Goal: Contribute content: Add original content to the website for others to see

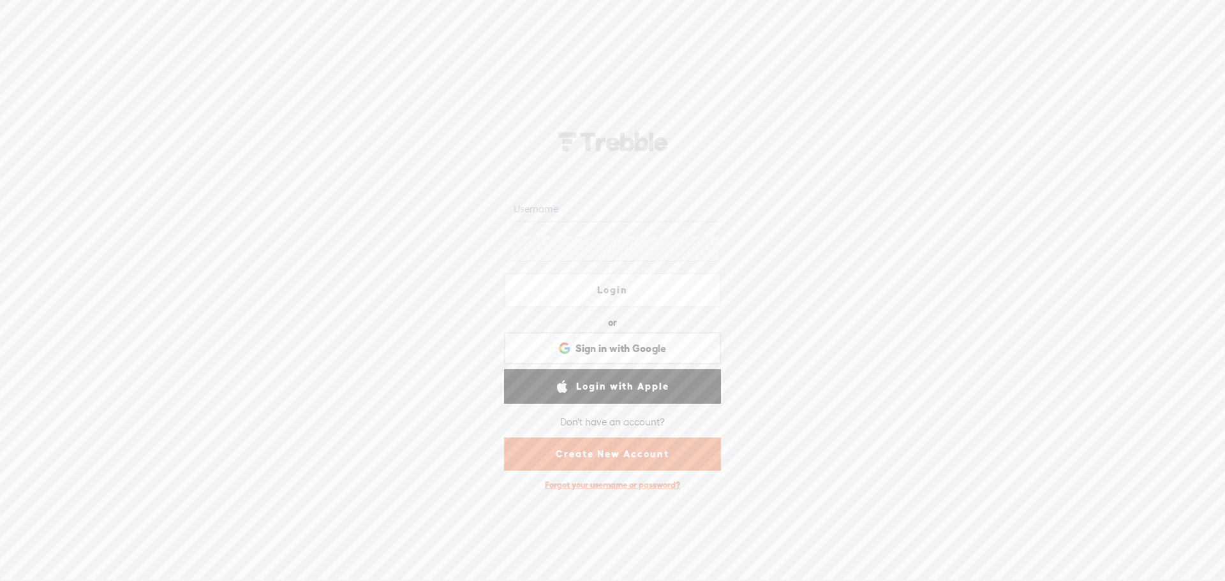
click at [0, 580] on nordpass-portal at bounding box center [0, 580] width 0 height 0
type input "lukewilson21"
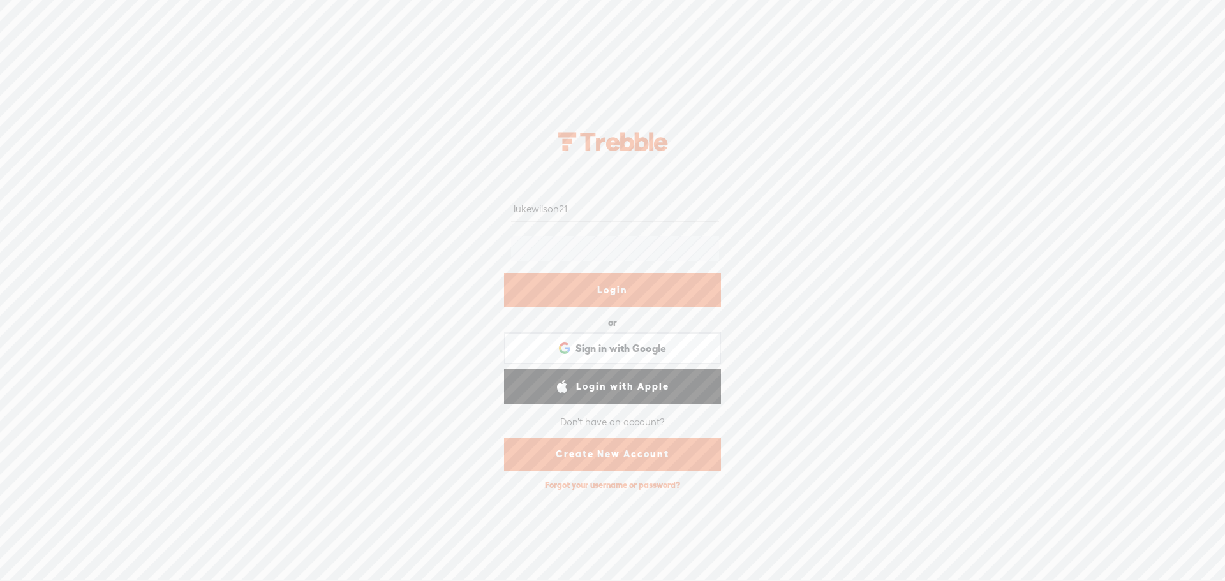
click at [644, 284] on link "Login" at bounding box center [612, 290] width 217 height 34
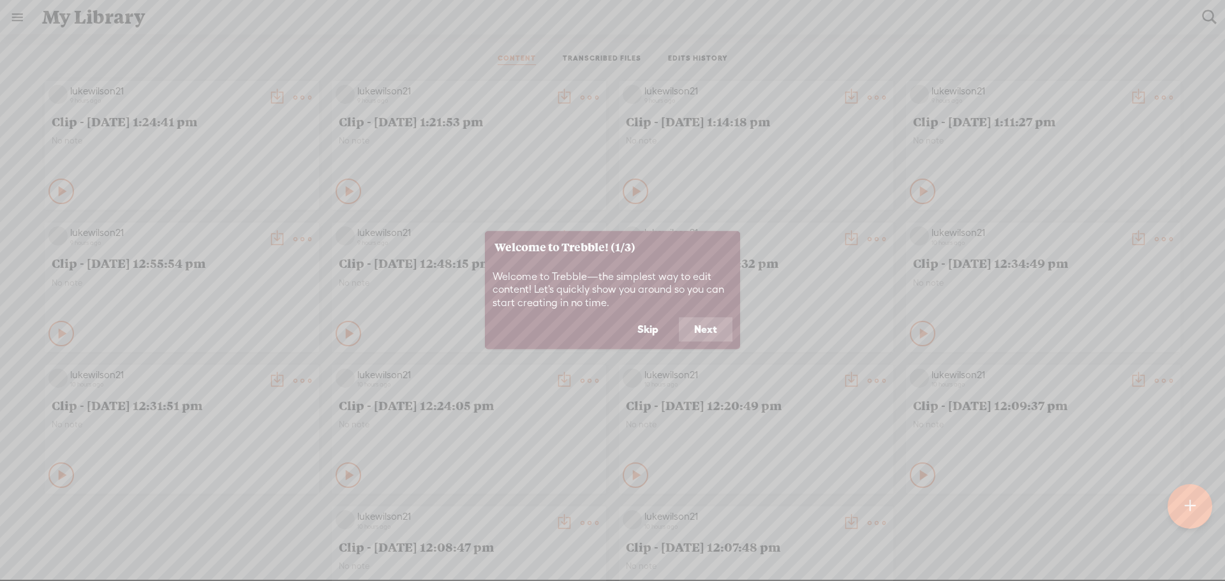
click at [648, 332] on button "Skip" at bounding box center [648, 330] width 52 height 24
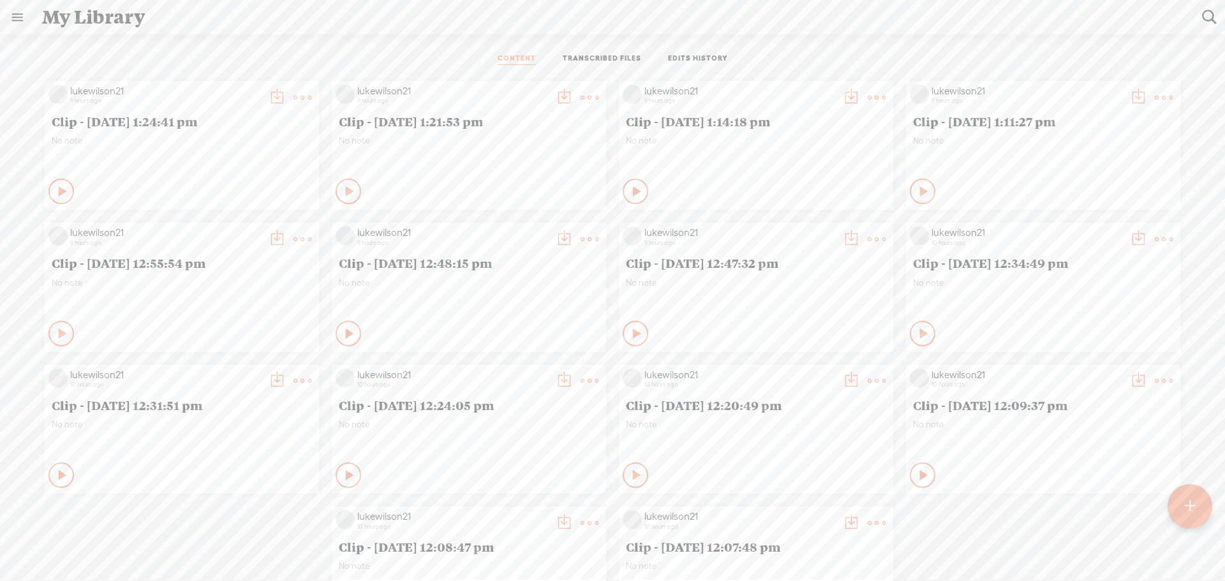
click at [293, 94] on t at bounding box center [302, 98] width 18 height 18
click at [194, 285] on link "Delete" at bounding box center [232, 286] width 128 height 29
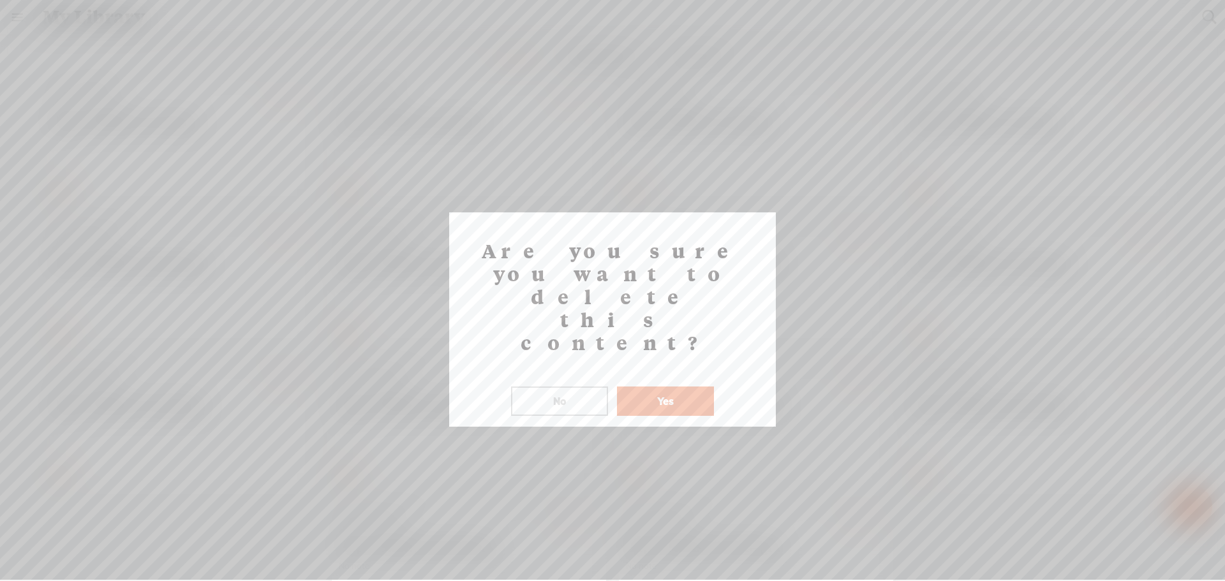
click at [665, 387] on button "Yes" at bounding box center [665, 401] width 97 height 29
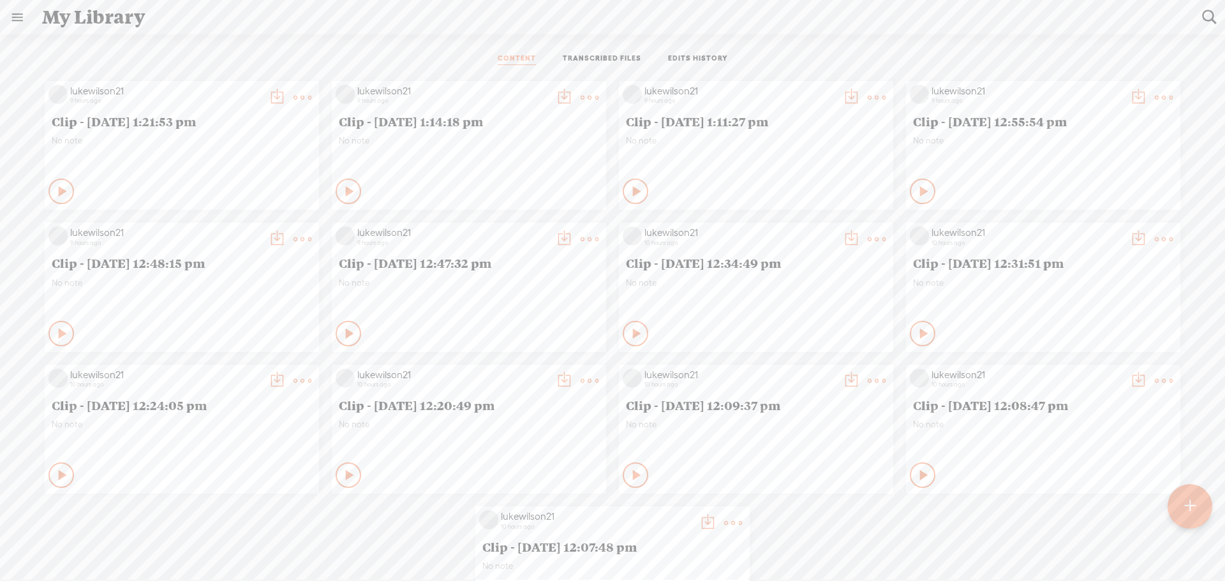
click at [293, 92] on t at bounding box center [302, 98] width 18 height 18
click at [197, 288] on link "Delete" at bounding box center [232, 286] width 128 height 29
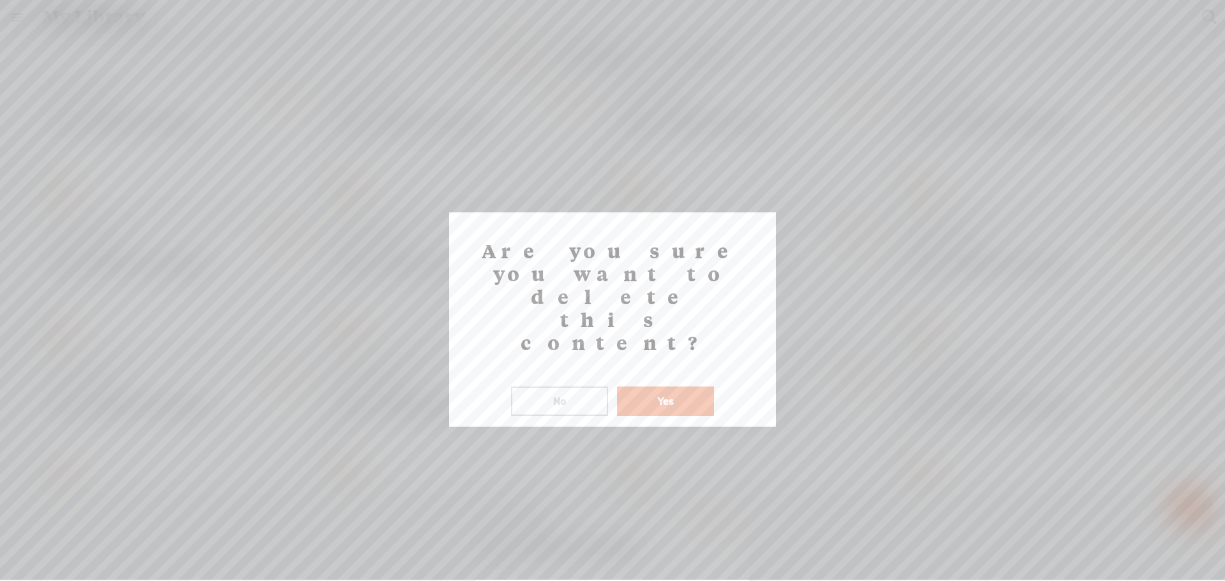
click at [656, 387] on button "Yes" at bounding box center [665, 401] width 97 height 29
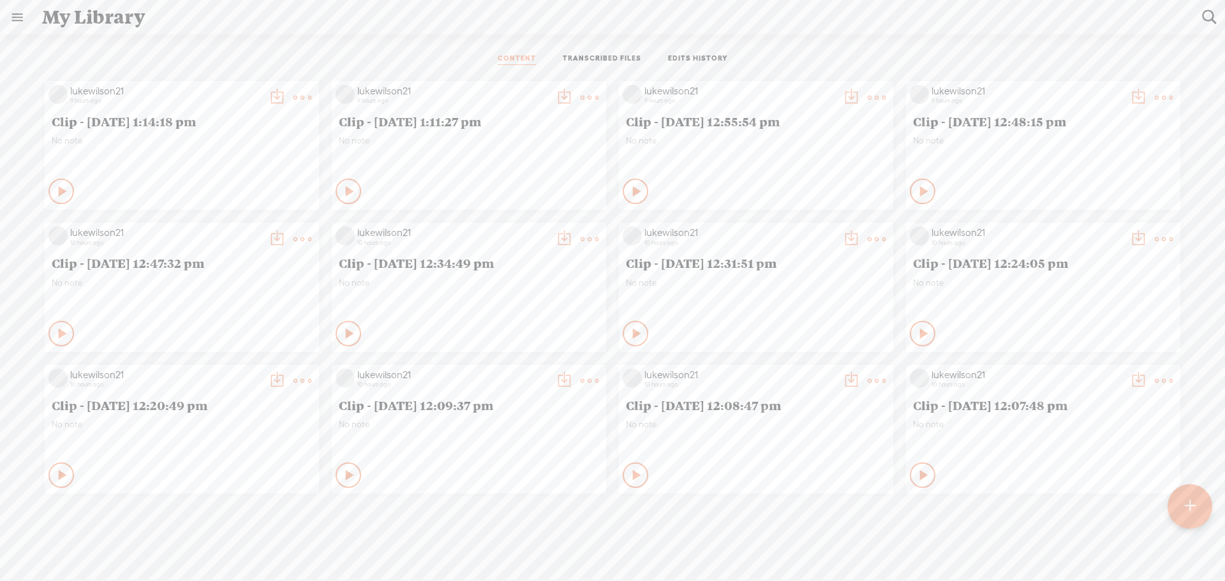
click at [1179, 503] on div at bounding box center [1189, 506] width 45 height 45
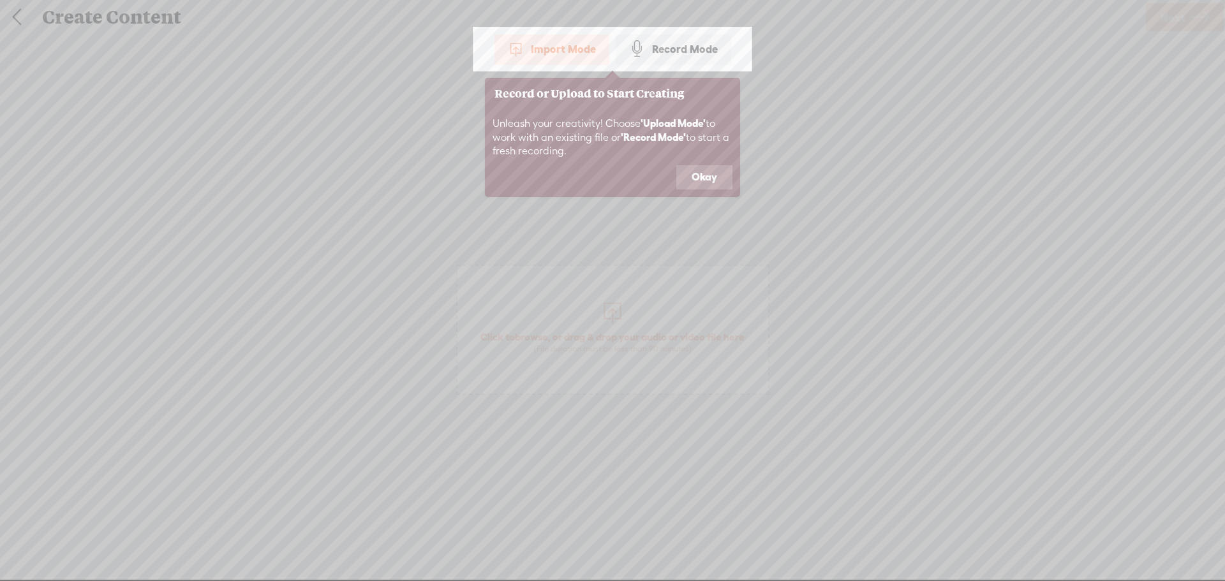
click at [697, 177] on button "Okay" at bounding box center [704, 177] width 56 height 24
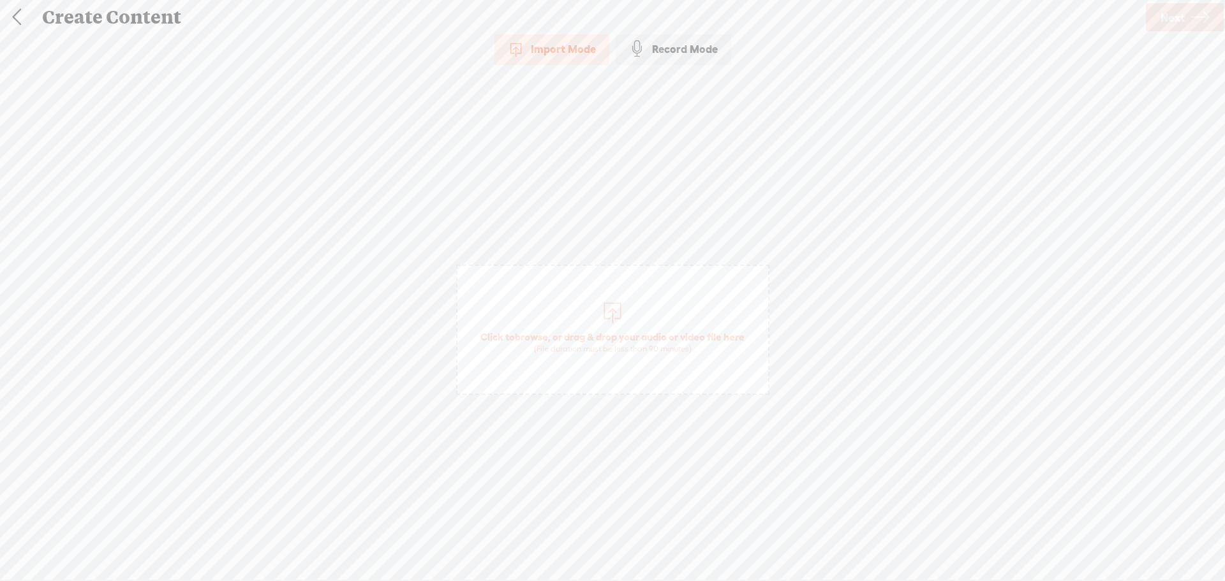
click at [610, 341] on span "Click to browse , or drag & drop your audio or video file here (File duration m…" at bounding box center [612, 342] width 277 height 36
click at [1161, 19] on span "Next" at bounding box center [1172, 17] width 24 height 33
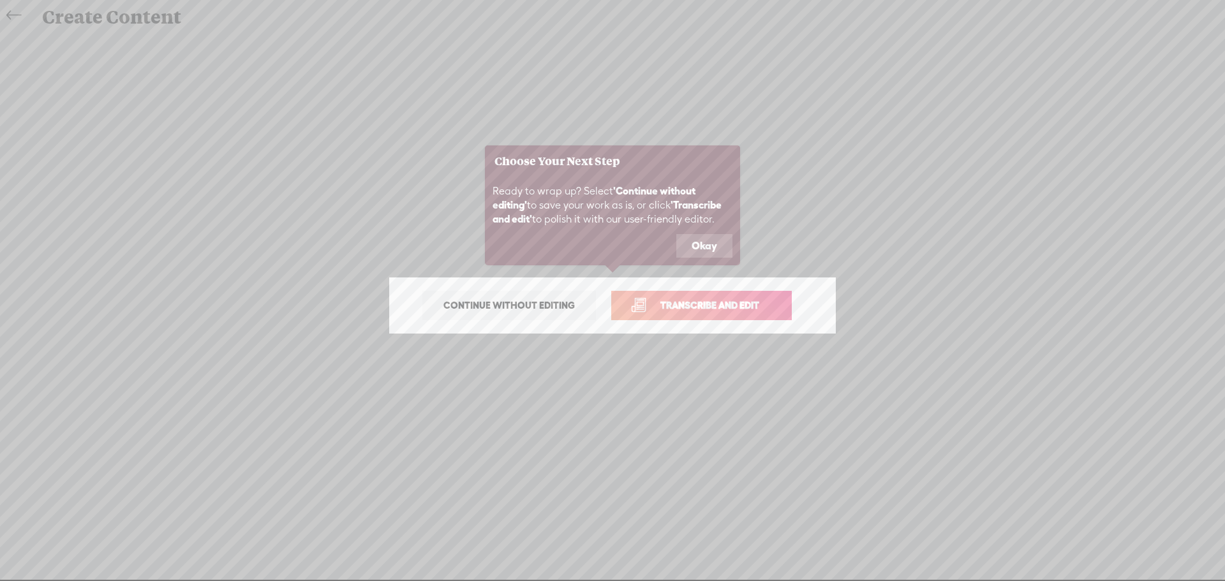
click at [716, 245] on button "Okay" at bounding box center [704, 246] width 56 height 24
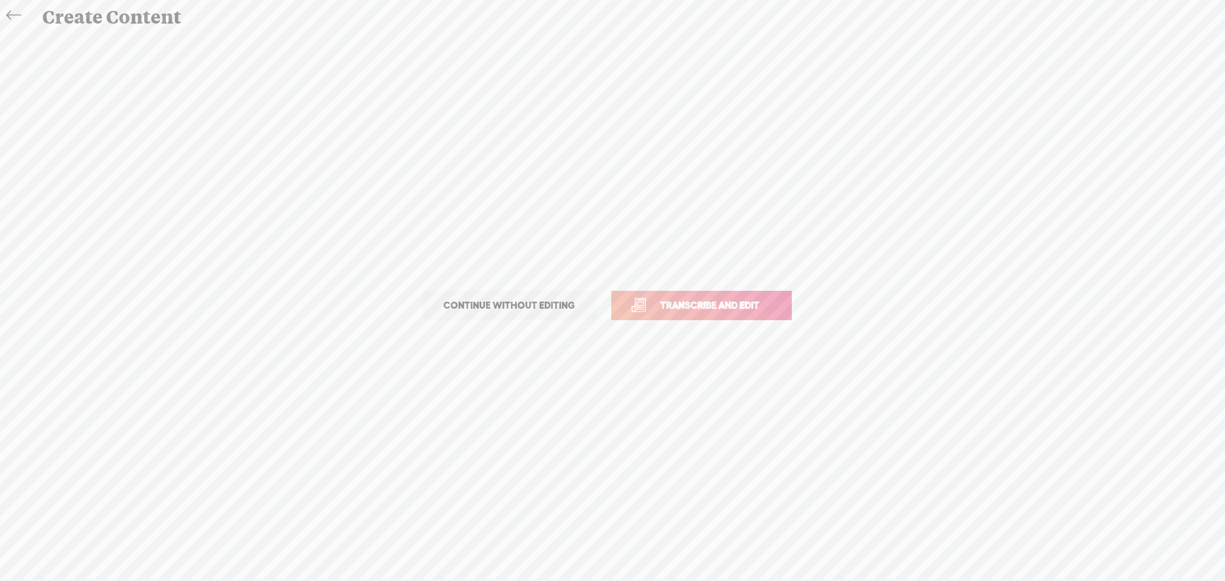
click at [721, 306] on span "Transcribe and edit" at bounding box center [710, 305] width 126 height 15
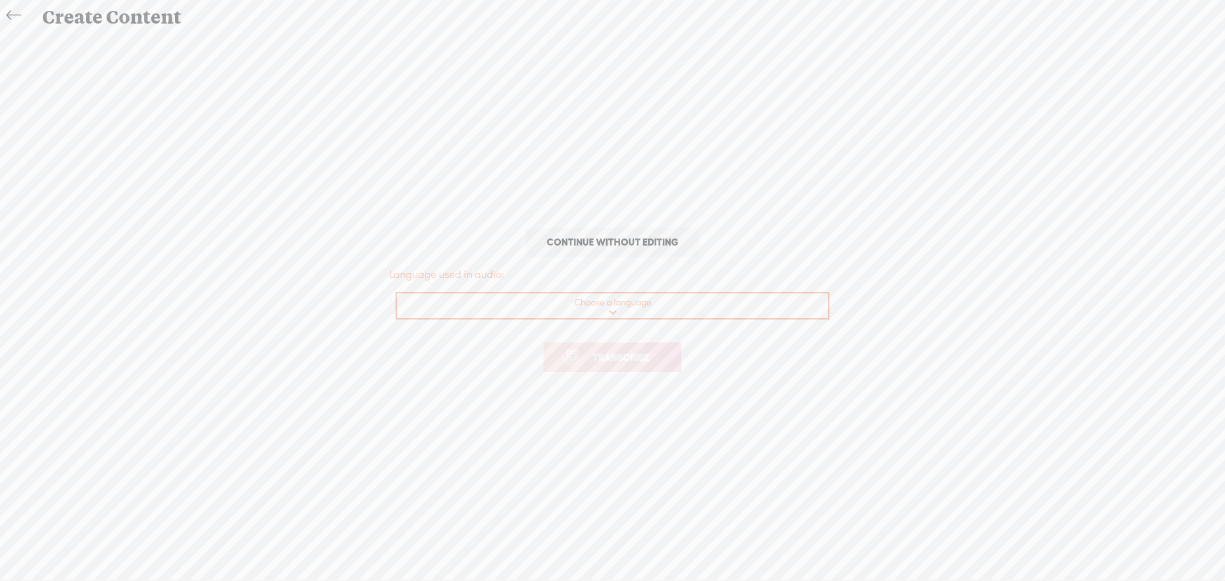
click at [681, 308] on select "Choose a language Afrikaans Albanian Amharic Arabic, Gulf Arabic, Modern Standa…" at bounding box center [613, 306] width 432 height 26
select select "en-AU"
click at [397, 293] on select "Choose a language Afrikaans Albanian Amharic Arabic, Gulf Arabic, Modern Standa…" at bounding box center [613, 306] width 432 height 26
click at [647, 357] on span "Transcribe" at bounding box center [620, 357] width 83 height 15
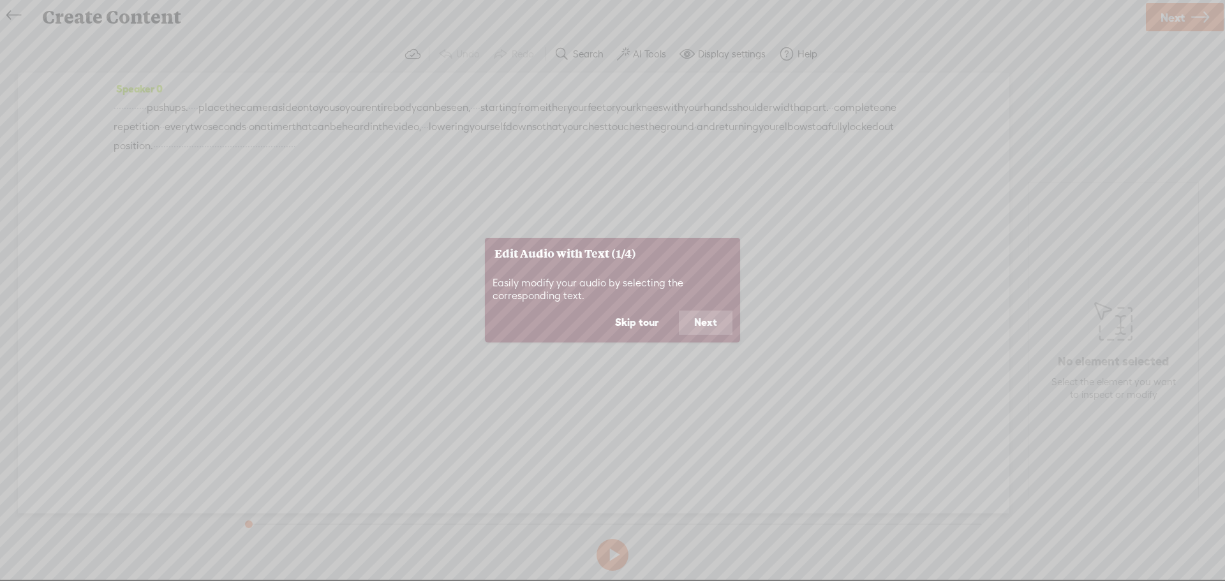
click at [654, 315] on button "Skip tour" at bounding box center [637, 323] width 74 height 24
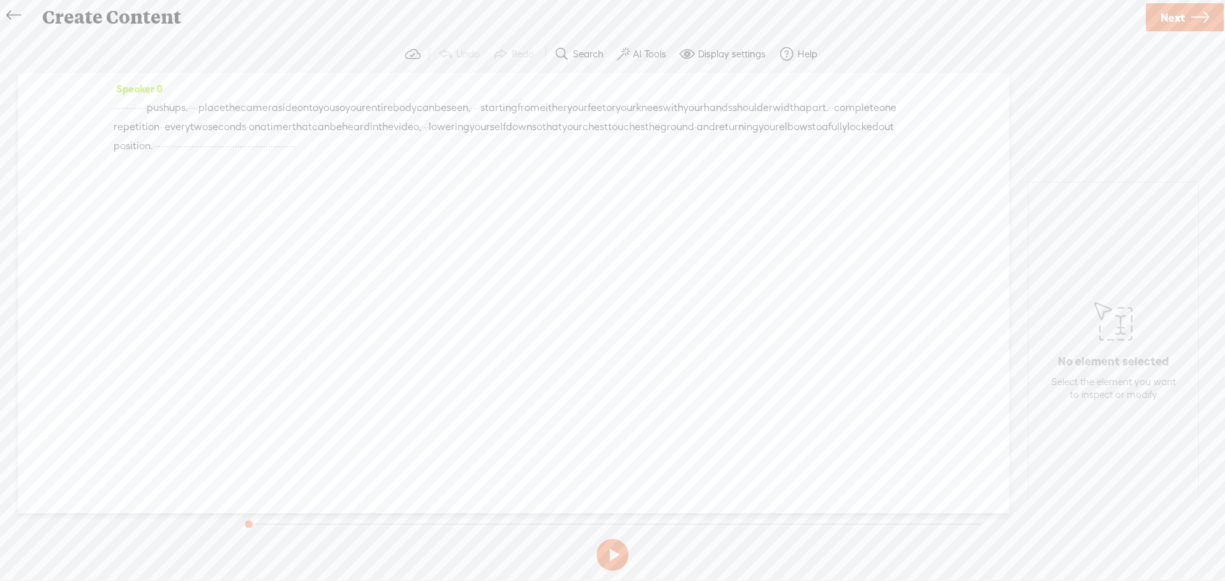
drag, startPoint x: 630, startPoint y: 108, endPoint x: 638, endPoint y: 107, distance: 8.4
click at [638, 107] on div "· · · · · · · · · · · · · push ups. · · · · place the camera side onto you so y…" at bounding box center [514, 126] width 800 height 57
click at [554, 76] on span "Delete" at bounding box center [557, 77] width 30 height 13
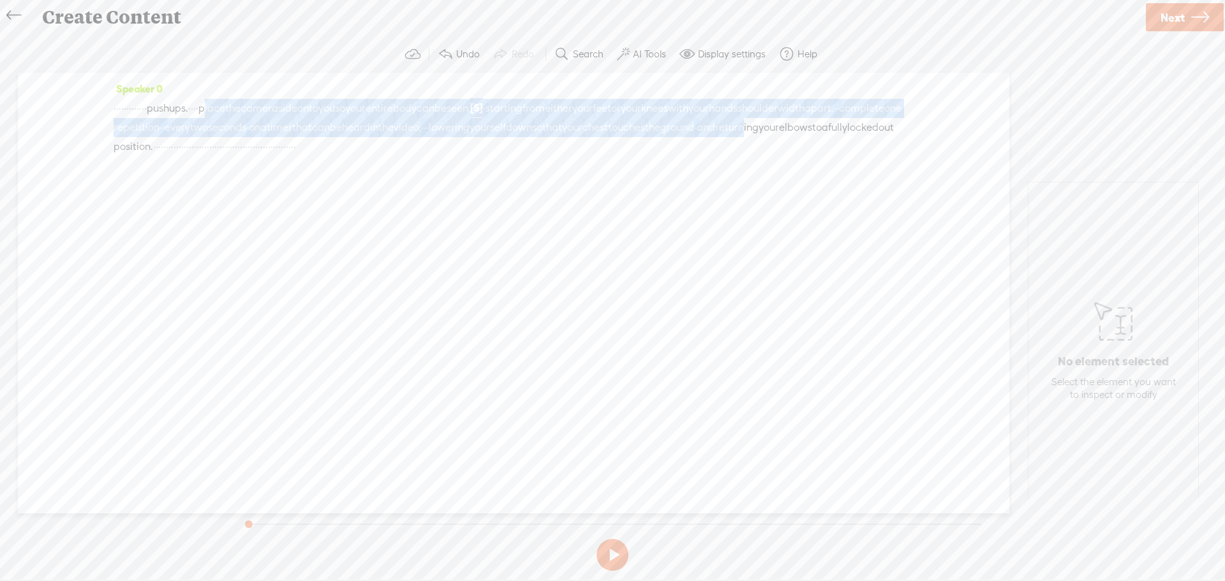
drag, startPoint x: 293, startPoint y: 106, endPoint x: 351, endPoint y: 154, distance: 76.1
click at [351, 154] on div "· · · · · · · · · · · · · push ups. · · · · place the camera side onto you so y…" at bounding box center [514, 127] width 800 height 58
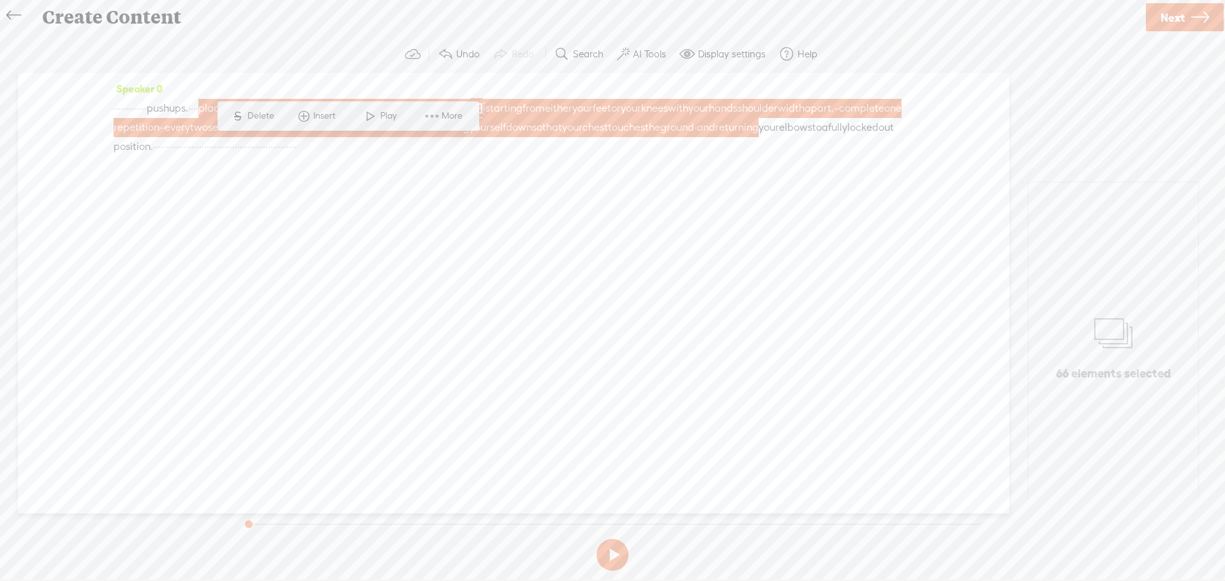
click at [408, 166] on div "Speaker 0 · · · · · · · · · · · · · push ups. · · · · place the camera side ont…" at bounding box center [514, 122] width 800 height 87
click at [199, 151] on span "·" at bounding box center [197, 146] width 3 height 19
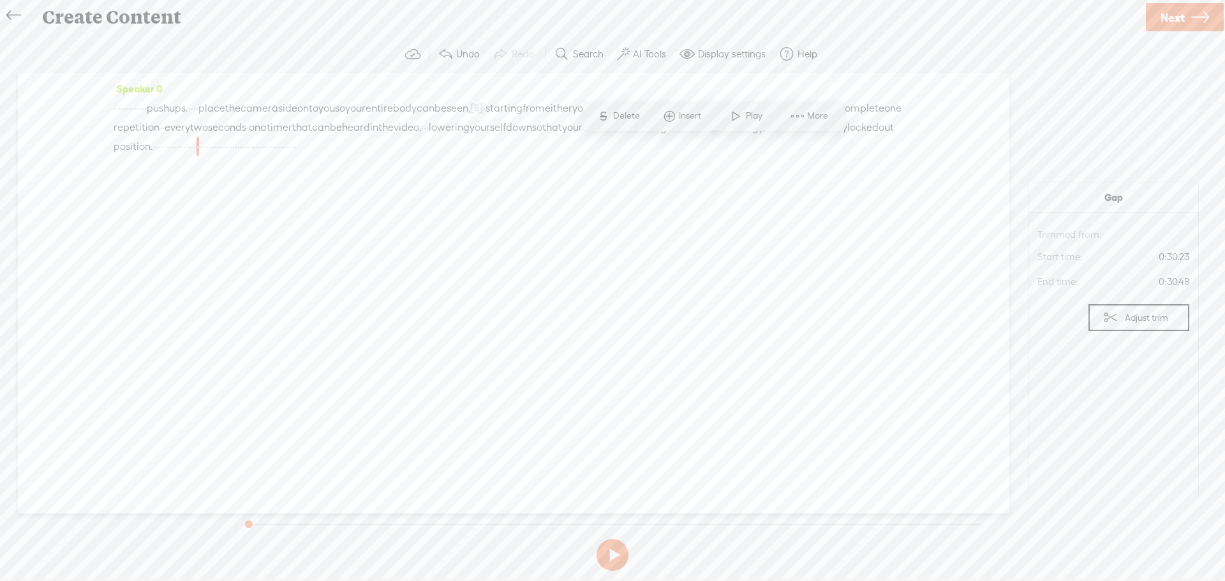
click at [753, 109] on span "Play" at bounding box center [746, 116] width 64 height 23
click at [613, 556] on button at bounding box center [612, 555] width 32 height 32
click at [247, 147] on span "·" at bounding box center [246, 146] width 3 height 19
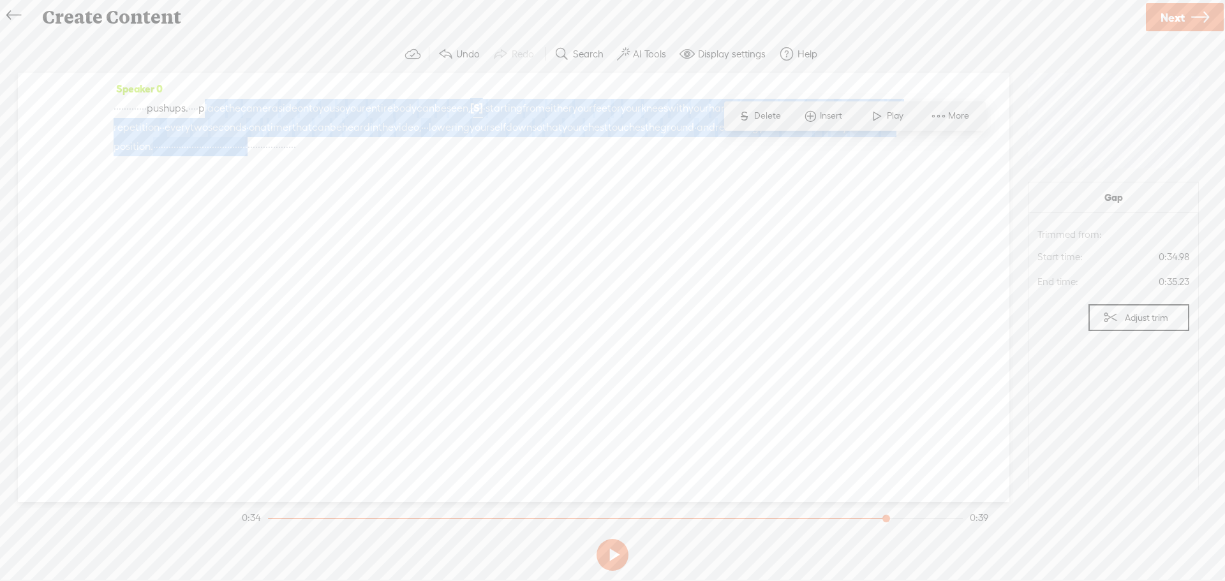
drag, startPoint x: 854, startPoint y: 146, endPoint x: 295, endPoint y: 105, distance: 560.2
click at [295, 105] on div "· · · · · · · · · · · · · push ups. · · · · place the camera side onto you so y…" at bounding box center [514, 127] width 800 height 58
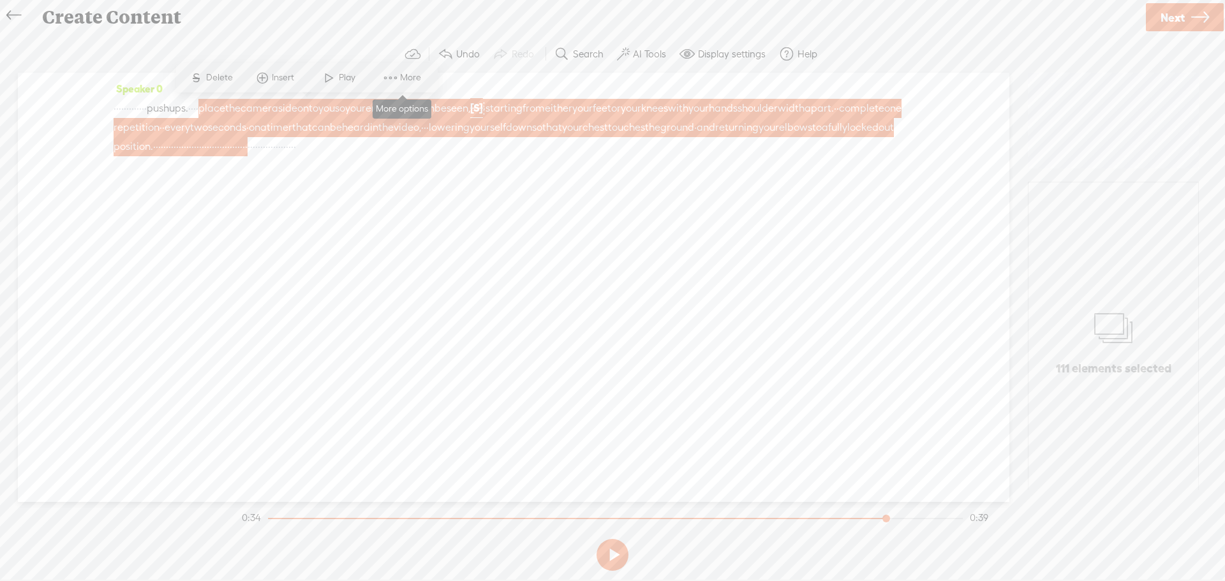
click at [403, 75] on span "More" at bounding box center [412, 77] width 24 height 13
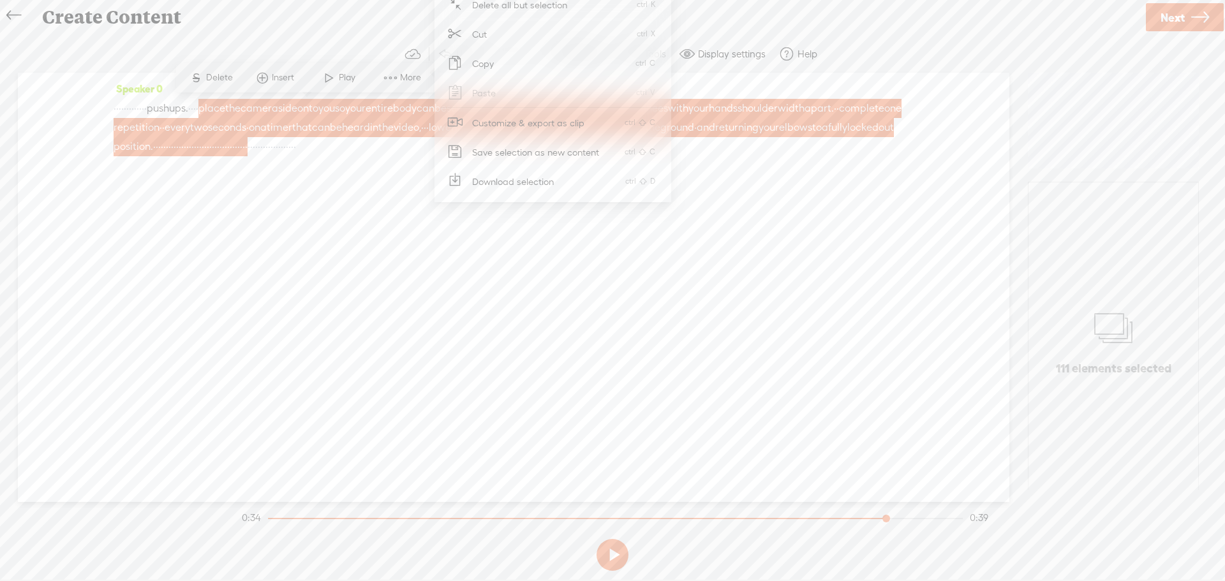
click at [522, 117] on span "Customize & export as clip" at bounding box center [528, 122] width 163 height 29
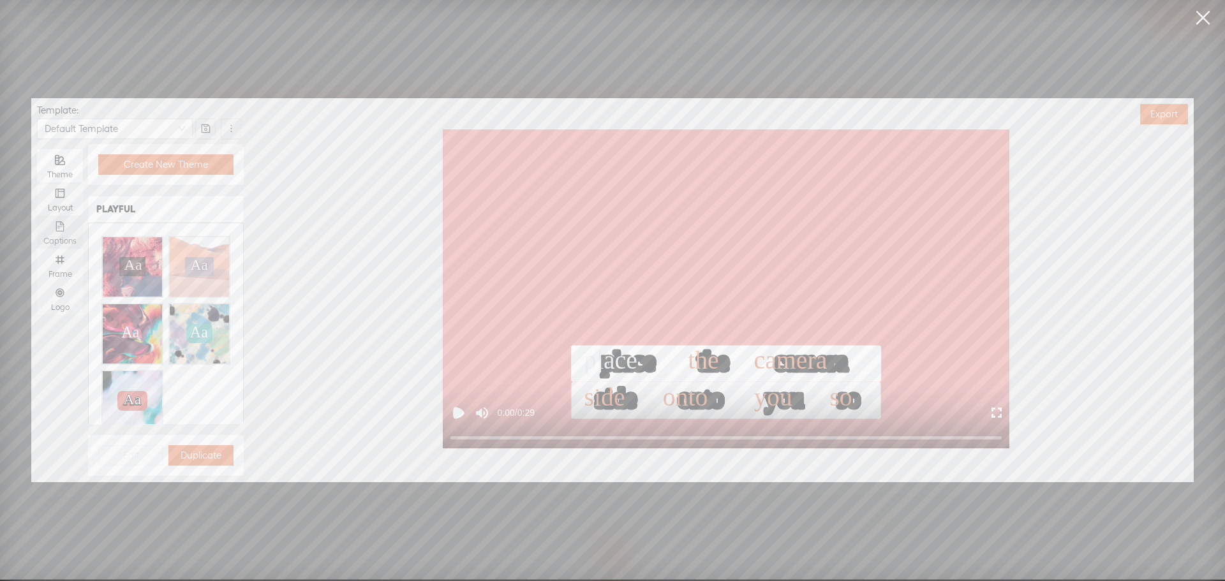
click at [57, 233] on div "Captions" at bounding box center [59, 232] width 33 height 33
click at [37, 216] on input "Captions" at bounding box center [37, 216] width 0 height 0
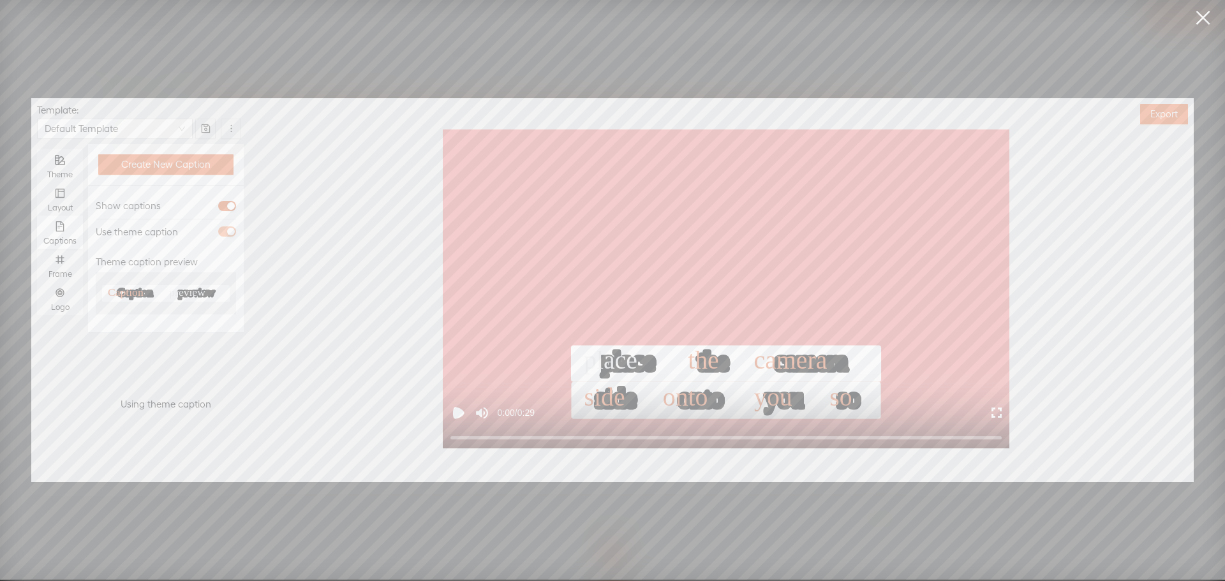
click at [224, 229] on span "button" at bounding box center [227, 231] width 18 height 10
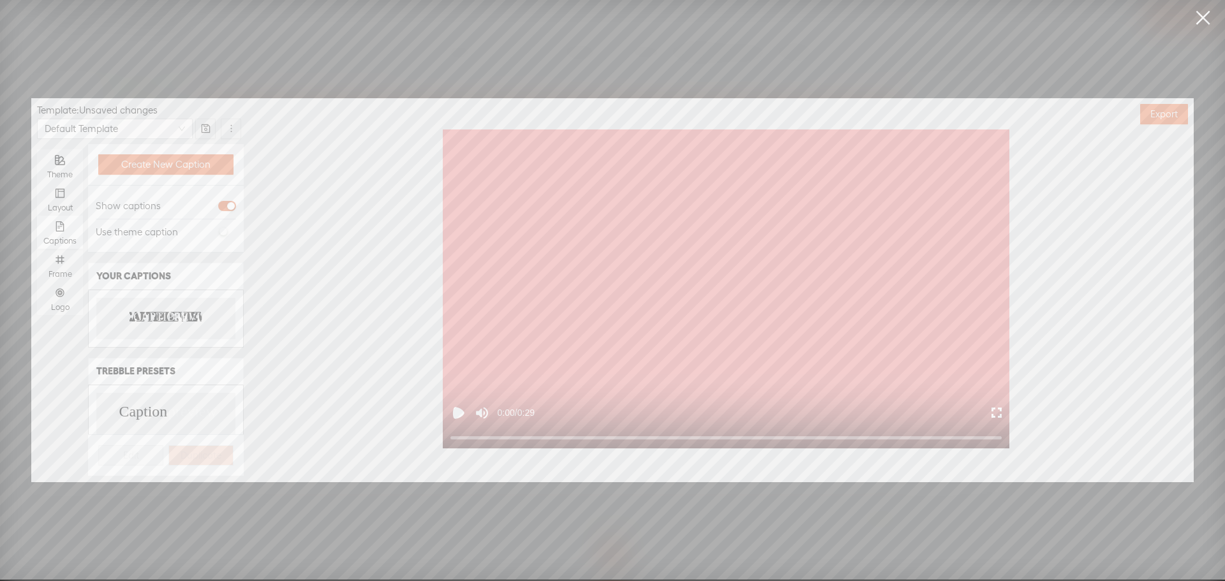
click at [160, 322] on icon "CAPTION PREVIEW CAPTION PREVIEW" at bounding box center [165, 318] width 73 height 13
click at [66, 270] on div "Frame" at bounding box center [59, 274] width 33 height 10
click at [37, 249] on input "Frame" at bounding box center [37, 249] width 0 height 0
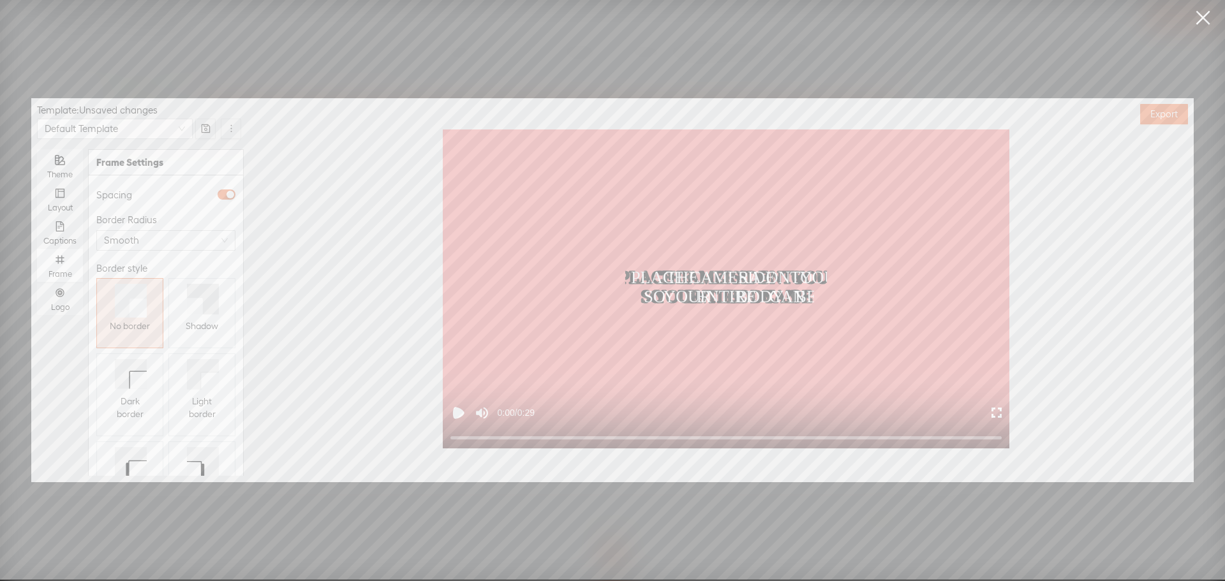
click at [170, 299] on button "Shadow" at bounding box center [201, 313] width 67 height 70
click at [58, 300] on div "Logo" at bounding box center [59, 298] width 33 height 33
click at [37, 282] on input "Logo" at bounding box center [37, 282] width 0 height 0
click at [119, 399] on button "Replace logo..." at bounding box center [166, 409] width 144 height 20
click at [137, 304] on img at bounding box center [129, 291] width 52 height 52
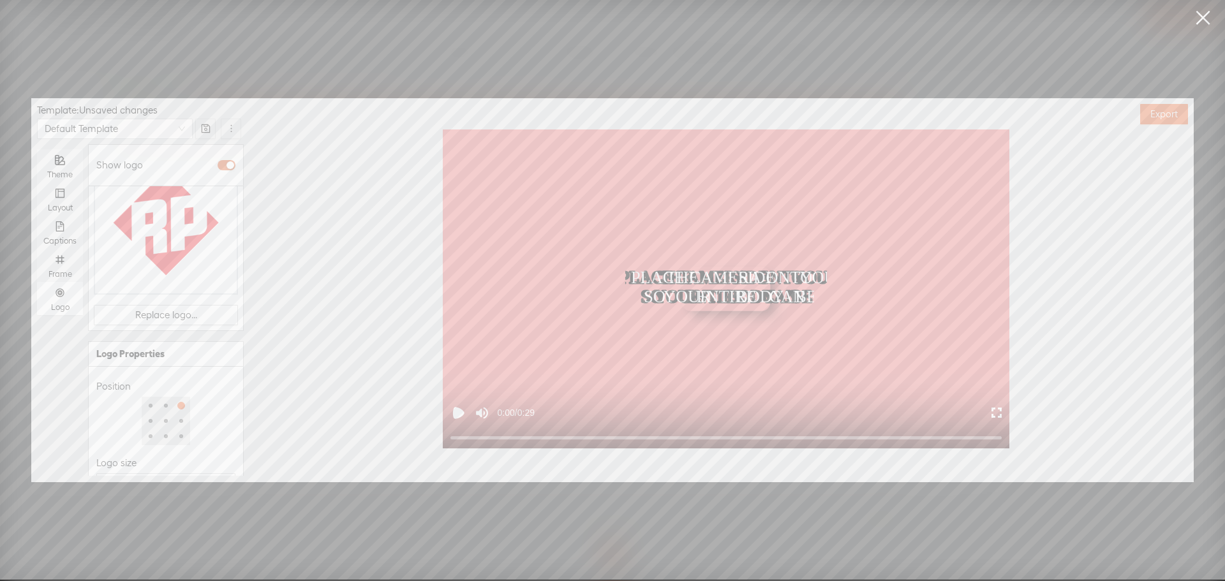
scroll to position [165, 0]
click at [140, 457] on div at bounding box center [144, 461] width 89 height 8
type input "50%"
click at [140, 458] on div at bounding box center [143, 461] width 6 height 6
click at [166, 433] on div "Opacity" at bounding box center [165, 440] width 139 height 15
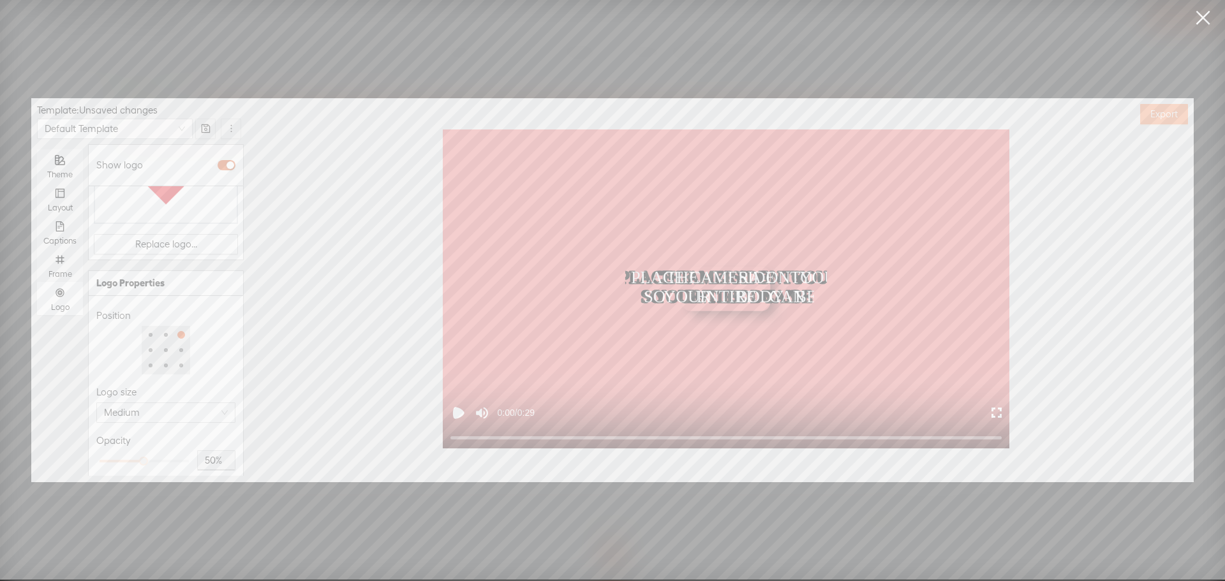
click at [1154, 109] on span "Export" at bounding box center [1163, 114] width 27 height 13
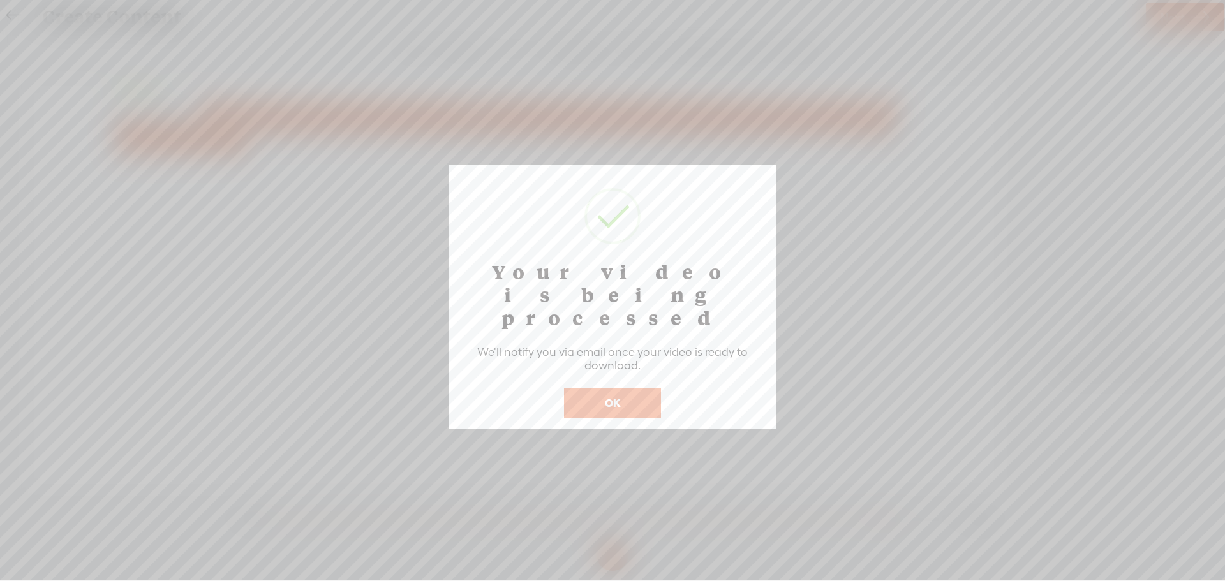
click at [630, 388] on button "OK" at bounding box center [612, 402] width 97 height 29
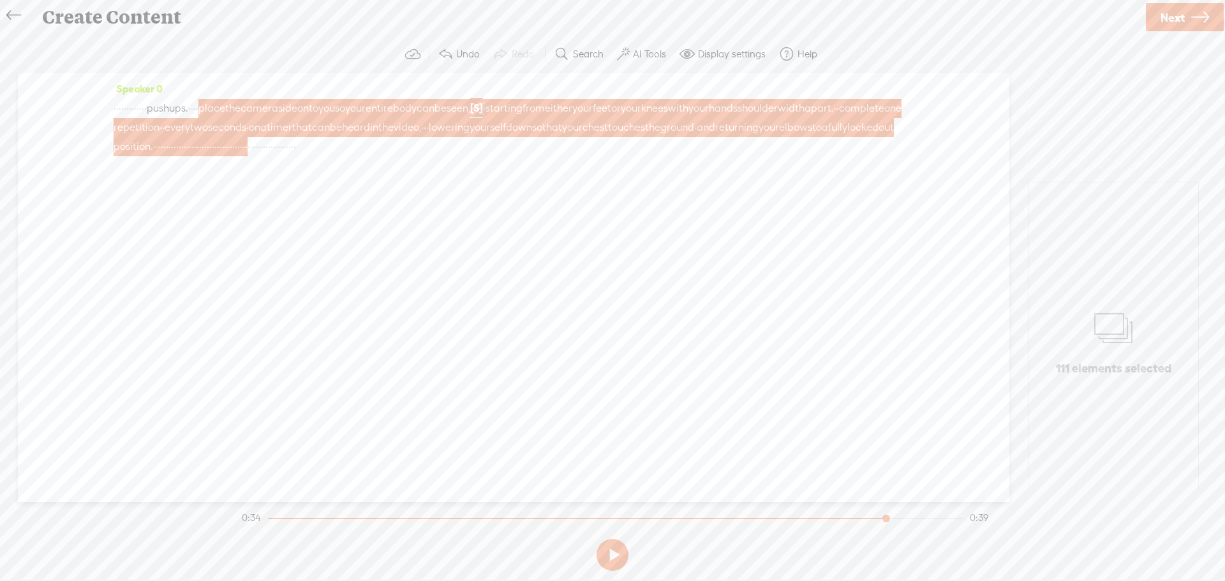
click at [10, 16] on icon at bounding box center [13, 15] width 15 height 29
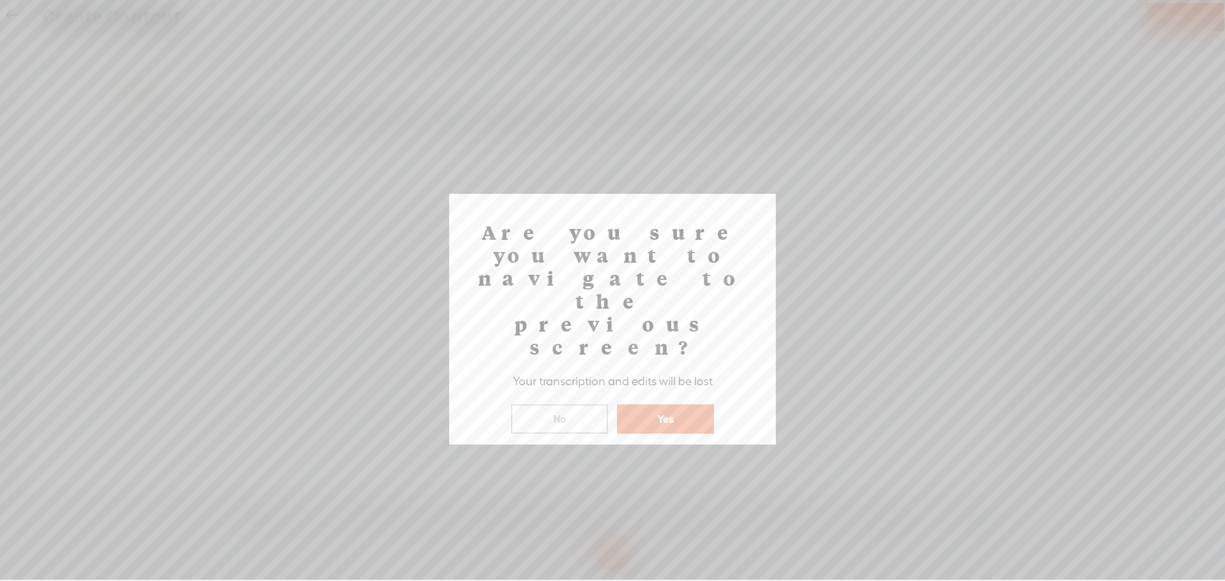
click at [663, 404] on button "Yes" at bounding box center [665, 418] width 97 height 29
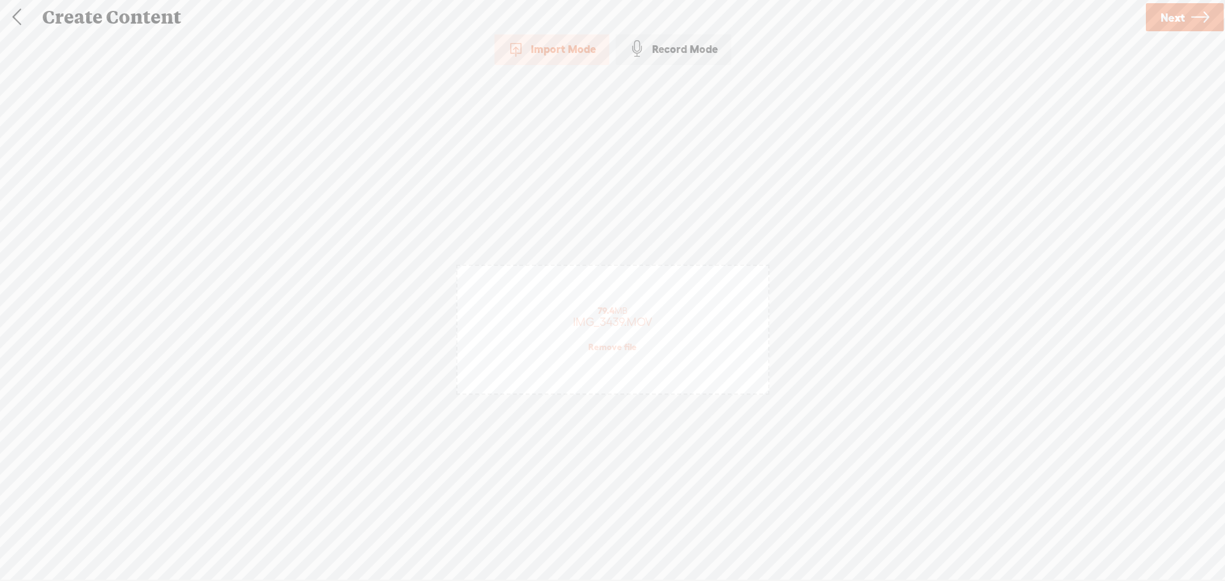
click at [610, 348] on link "Remove file" at bounding box center [612, 346] width 48 height 11
click at [610, 317] on div at bounding box center [613, 312] width 26 height 26
click at [1177, 16] on span "Next" at bounding box center [1172, 17] width 24 height 33
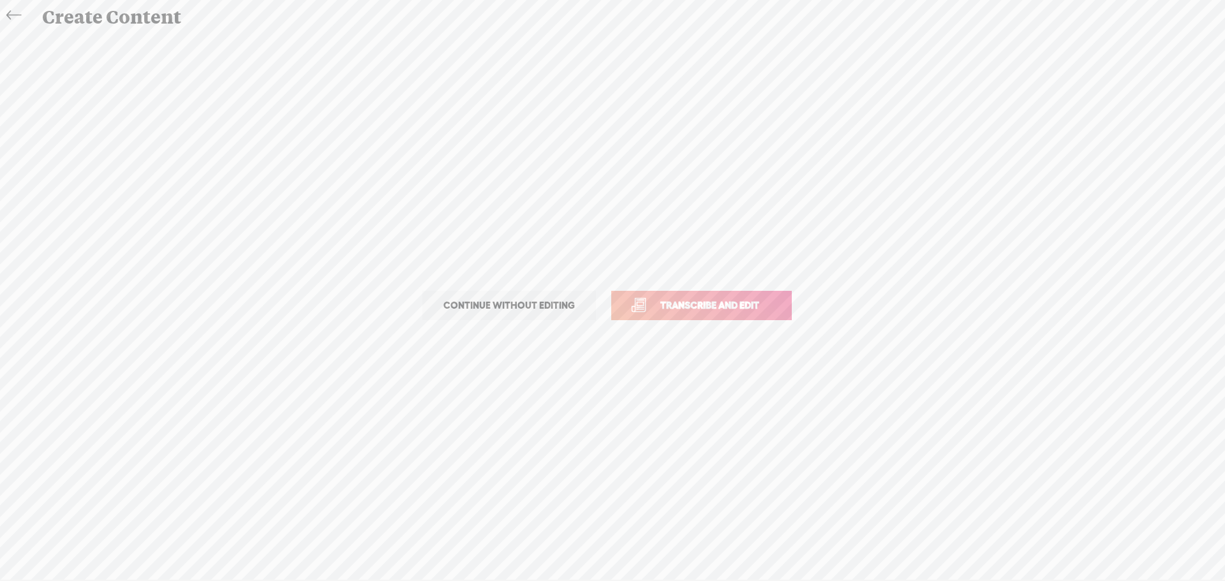
click at [736, 310] on span "Transcribe and edit" at bounding box center [710, 305] width 126 height 15
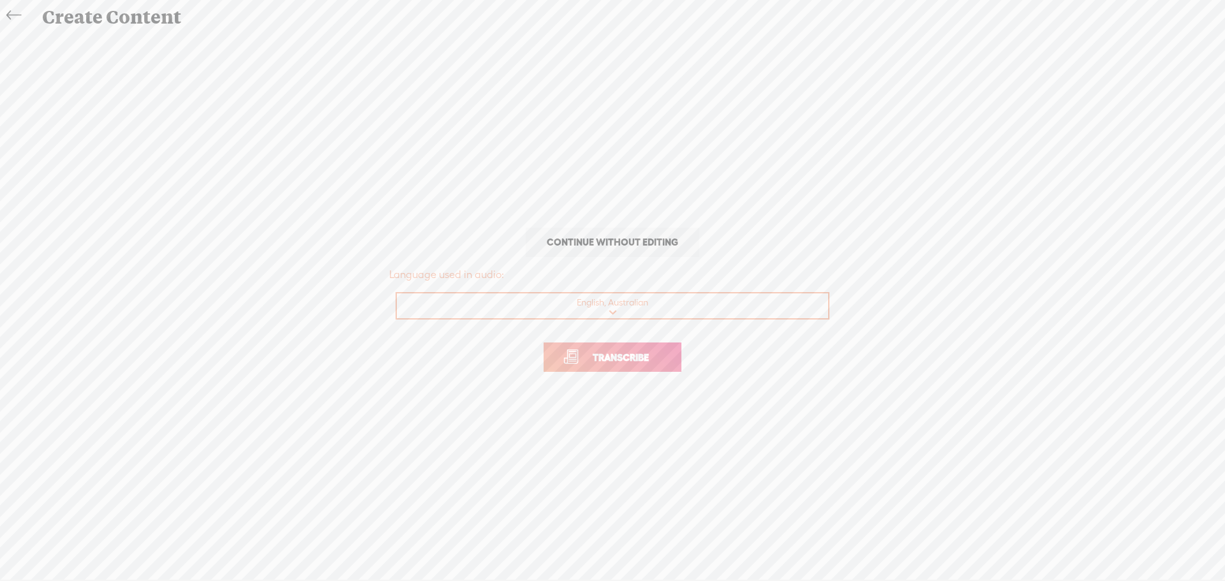
click at [661, 352] on span "Transcribe" at bounding box center [620, 357] width 83 height 15
